Goal: Task Accomplishment & Management: Complete application form

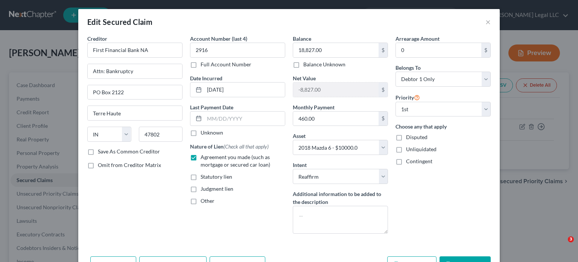
select select "15"
select select "4"
select select "2"
select select "0"
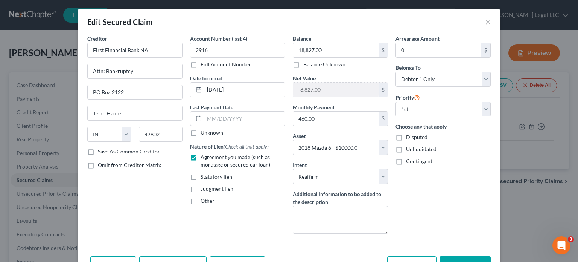
click at [488, 19] on div "Edit Secured Claim ×" at bounding box center [289, 22] width 422 height 26
click at [486, 25] on button "×" at bounding box center [488, 21] width 5 height 9
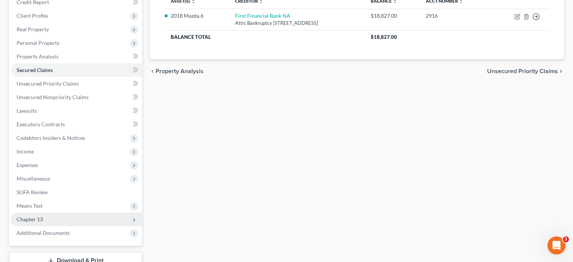
scroll to position [113, 0]
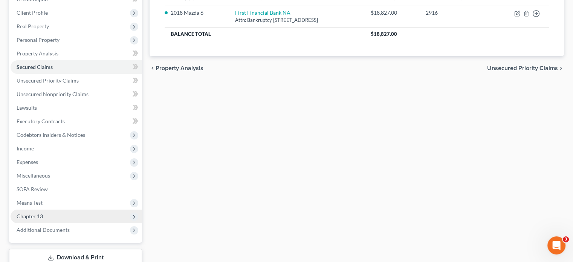
click at [38, 218] on span "Chapter 13" at bounding box center [30, 216] width 26 height 6
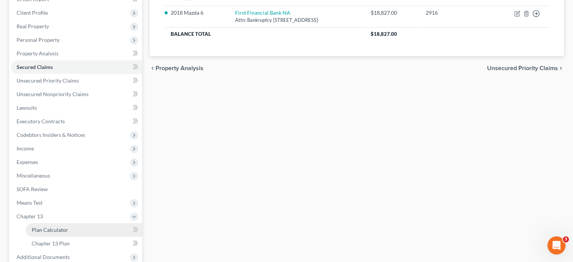
click at [44, 227] on span "Plan Calculator" at bounding box center [50, 229] width 37 height 6
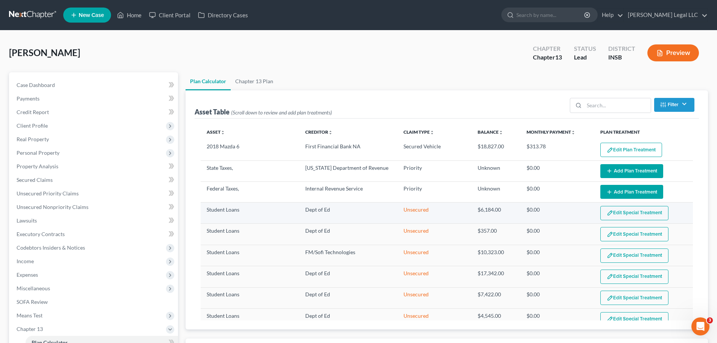
select select "59"
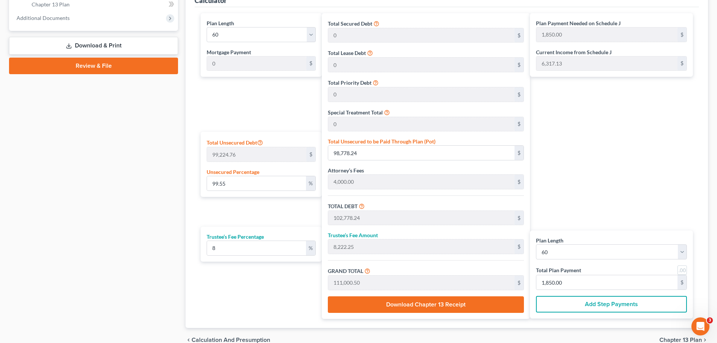
scroll to position [50, 0]
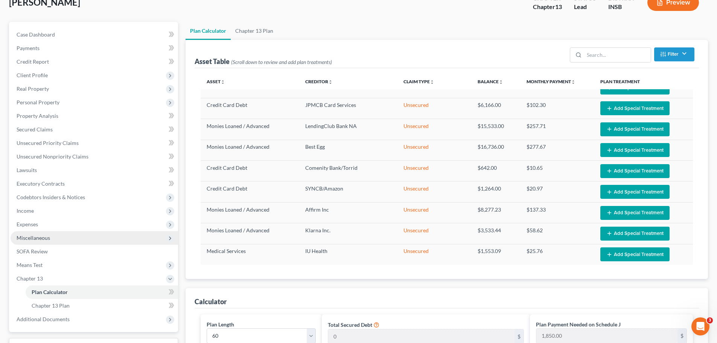
click at [23, 232] on span "Miscellaneous" at bounding box center [95, 238] width 168 height 14
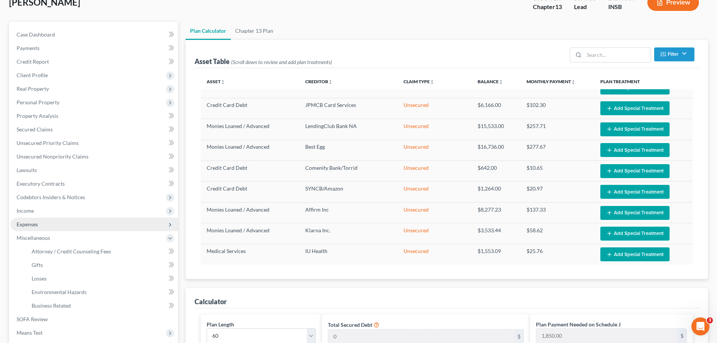
click at [27, 226] on span "Expenses" at bounding box center [27, 224] width 21 height 6
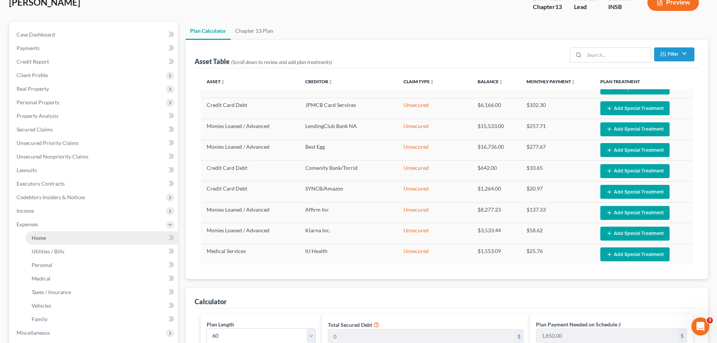
click at [32, 237] on span "Home" at bounding box center [39, 238] width 14 height 6
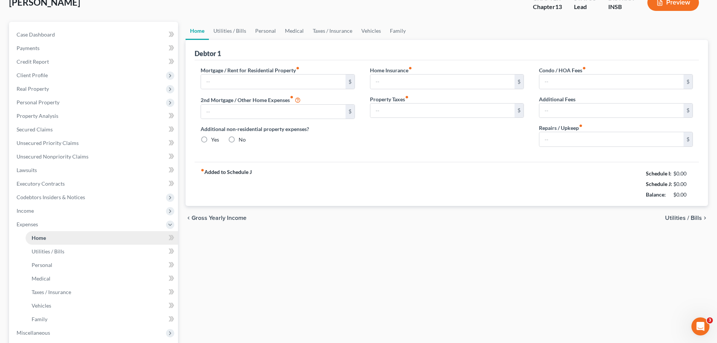
type input "2,310.00"
type input "0.00"
radio input "true"
type input "100.00"
type input "0.00"
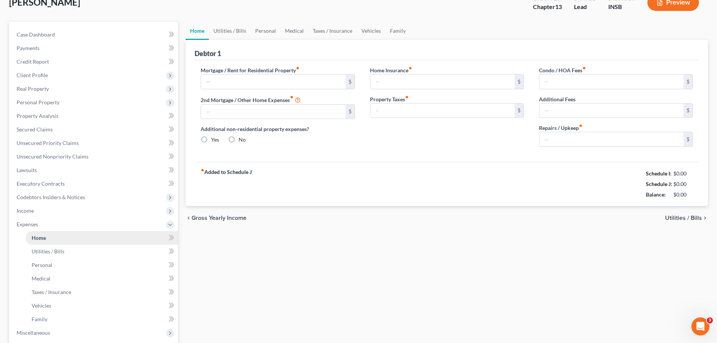
type input "0.00"
type input "150.00"
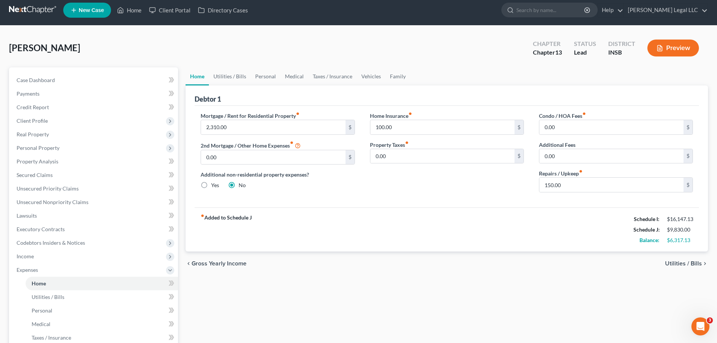
scroll to position [38, 0]
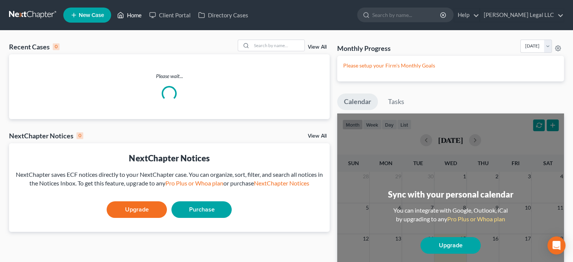
click at [128, 18] on link "Home" at bounding box center [129, 15] width 32 height 14
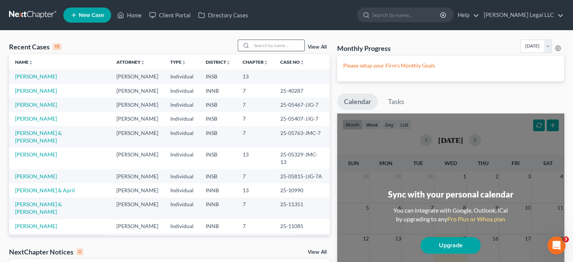
click at [264, 46] on input "search" at bounding box center [277, 45] width 53 height 11
type input "pemberton"
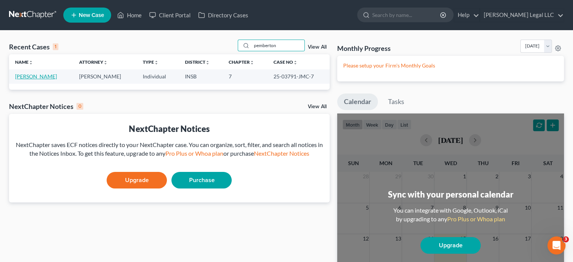
click at [47, 78] on link "[PERSON_NAME]" at bounding box center [36, 76] width 42 height 6
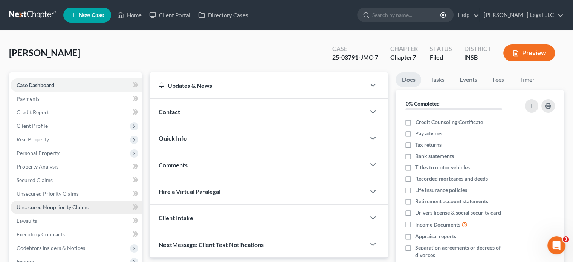
scroll to position [38, 0]
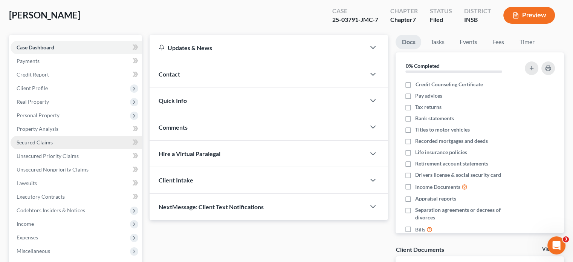
click at [28, 144] on span "Secured Claims" at bounding box center [35, 142] width 36 height 6
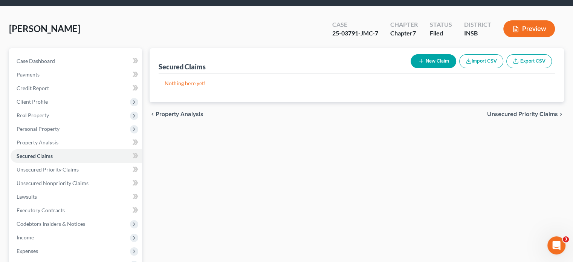
scroll to position [151, 0]
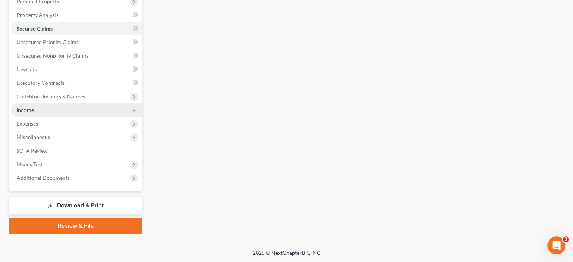
click at [29, 113] on span "Income" at bounding box center [76, 110] width 131 height 14
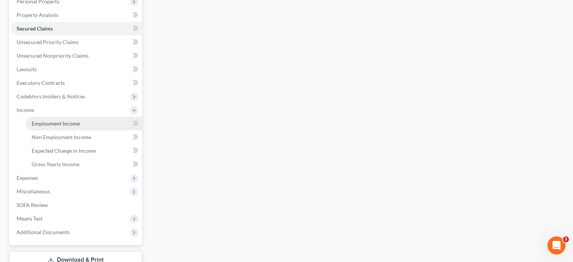
click at [30, 120] on link "Employment Income" at bounding box center [84, 124] width 116 height 14
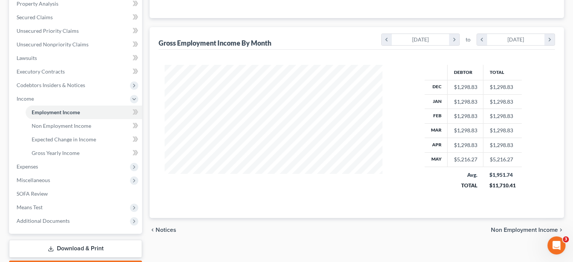
scroll to position [93, 0]
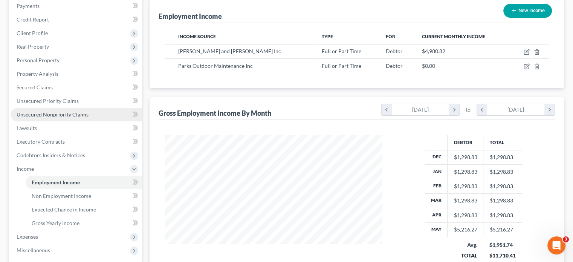
click at [64, 115] on span "Unsecured Nonpriority Claims" at bounding box center [53, 114] width 72 height 6
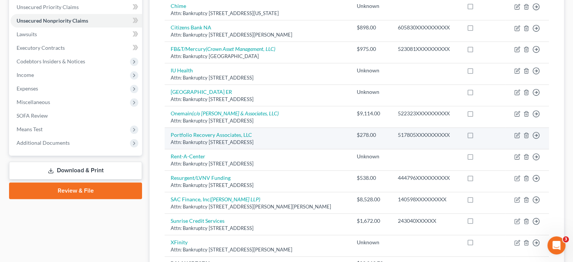
scroll to position [185, 0]
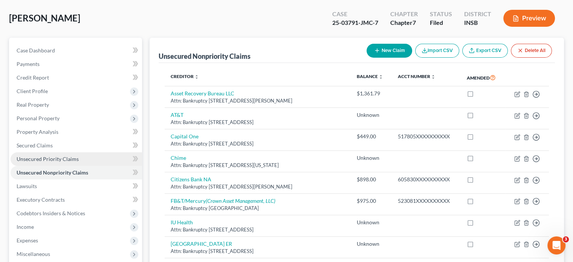
click at [55, 160] on span "Unsecured Priority Claims" at bounding box center [48, 158] width 62 height 6
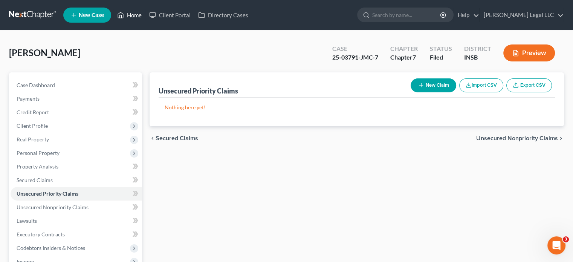
click at [131, 17] on link "Home" at bounding box center [129, 15] width 32 height 14
